Goal: Information Seeking & Learning: Stay updated

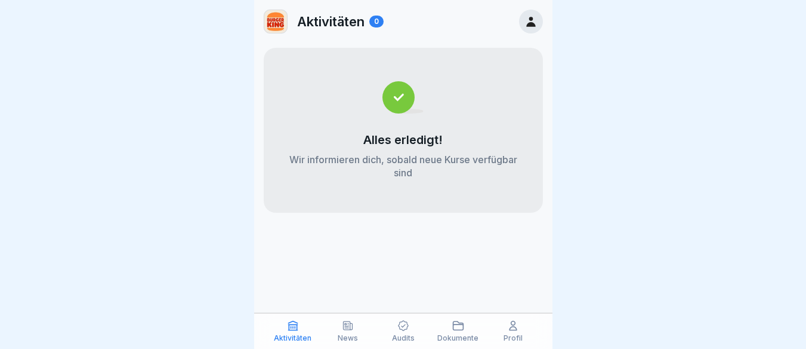
scroll to position [9, 0]
click at [352, 336] on p "News" at bounding box center [348, 338] width 20 height 8
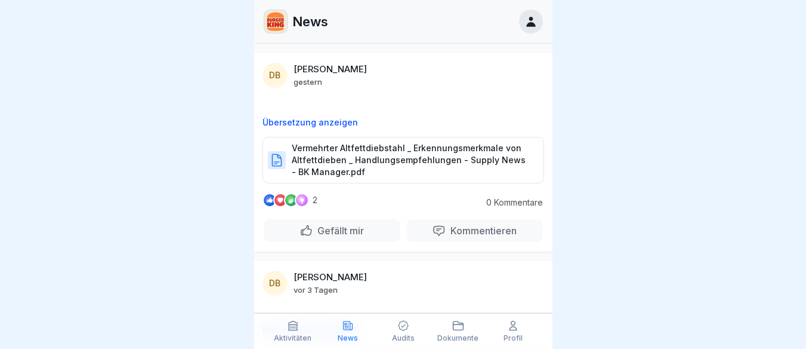
click at [339, 161] on p "Vermehrter Altfettdiebstahl _ Erkennungsmerkmale von Altfettdieben _ Handlungse…" at bounding box center [412, 160] width 240 height 36
click at [150, 223] on div at bounding box center [403, 174] width 806 height 349
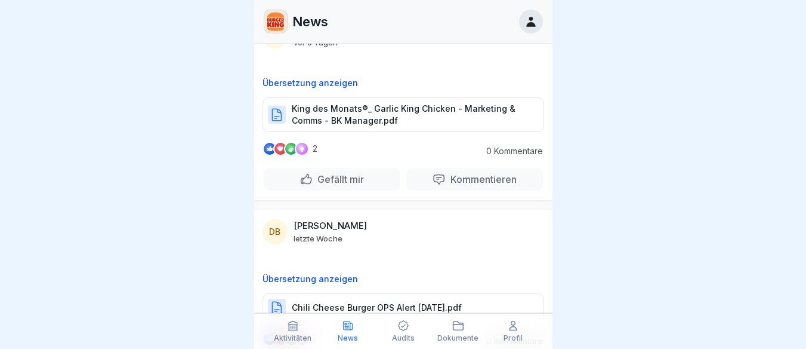
scroll to position [1026, 0]
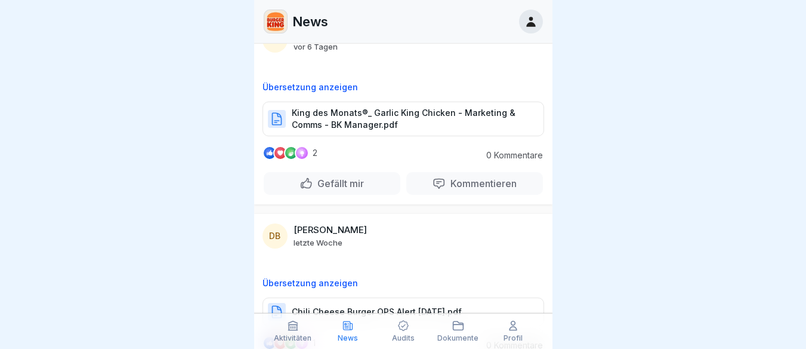
click at [353, 115] on p "King des Monats®_ Garlic King Chicken - Marketing & Comms - BK Manager.pdf" at bounding box center [412, 119] width 240 height 24
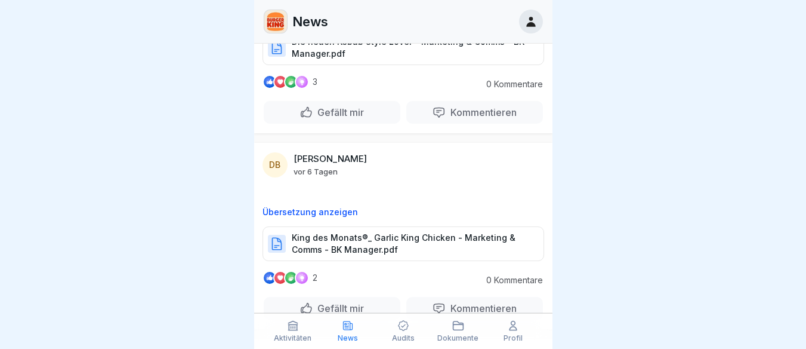
scroll to position [832, 0]
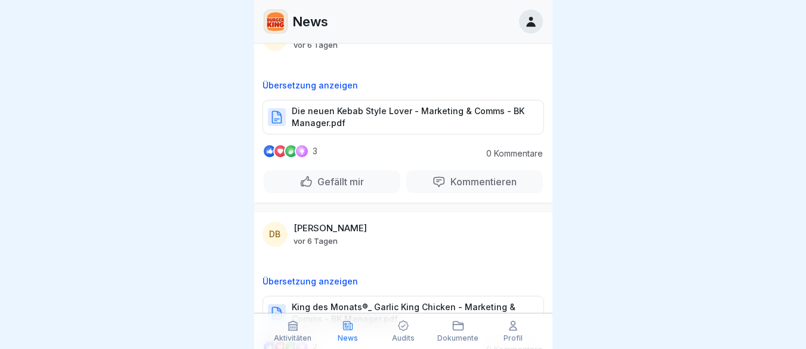
click at [349, 121] on p "Die neuen Kebab Style Lover - Marketing & Comms - BK Manager.pdf" at bounding box center [412, 117] width 240 height 24
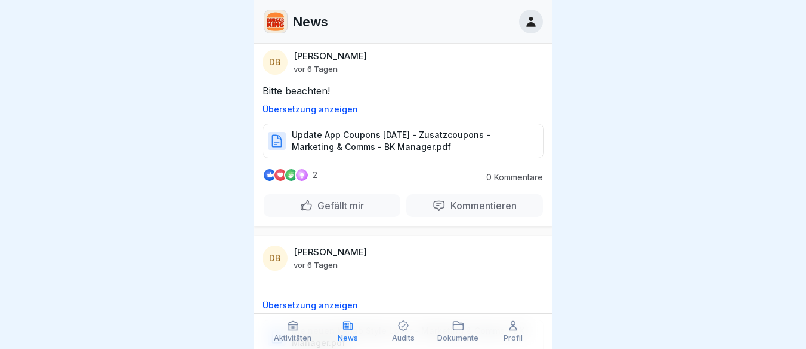
scroll to position [612, 0]
click at [345, 149] on p "Update App Coupons [DATE] - Zusatzcoupons - Marketing & Comms - BK Manager.pdf" at bounding box center [412, 142] width 240 height 24
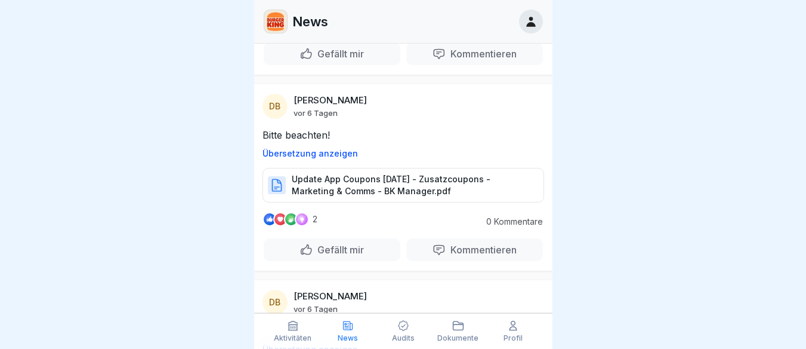
scroll to position [567, 0]
click at [384, 190] on p "Update App Coupons [DATE] - Zusatzcoupons - Marketing & Comms - BK Manager.pdf" at bounding box center [412, 186] width 240 height 24
